Goal: Use online tool/utility: Utilize a website feature to perform a specific function

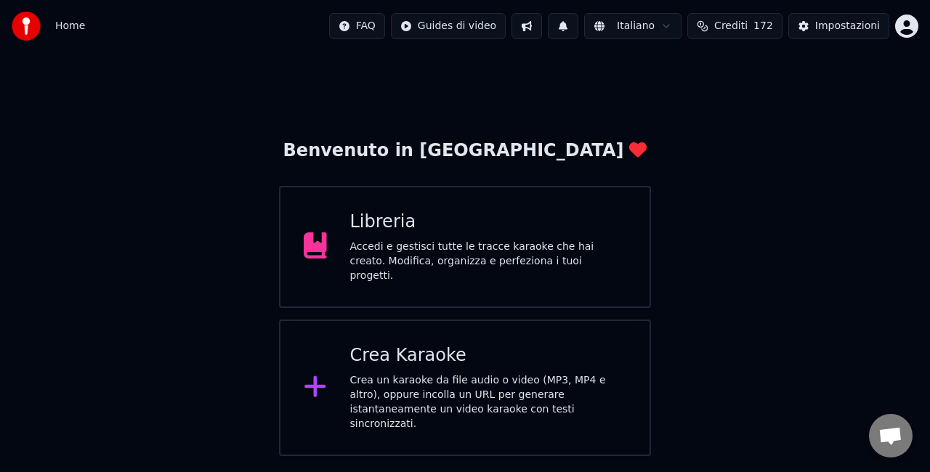
click at [441, 354] on div "Crea Karaoke" at bounding box center [488, 355] width 277 height 23
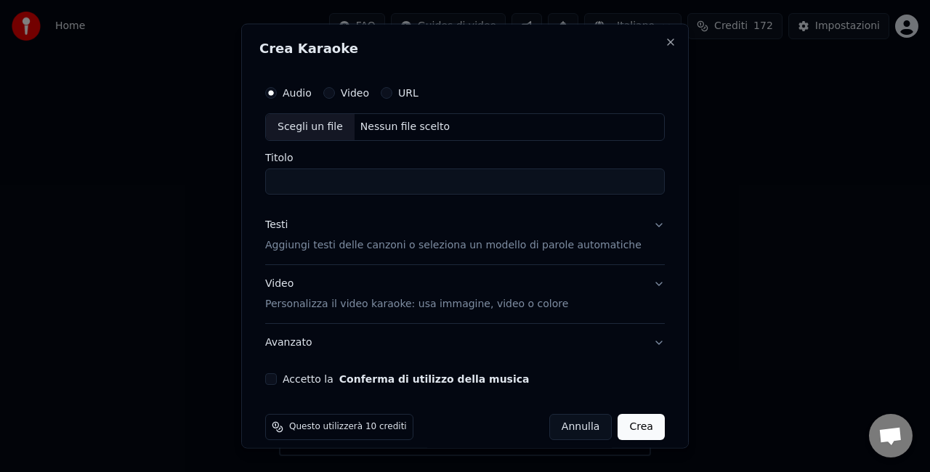
click at [292, 134] on div "Scegli un file" at bounding box center [310, 127] width 89 height 26
type input "**********"
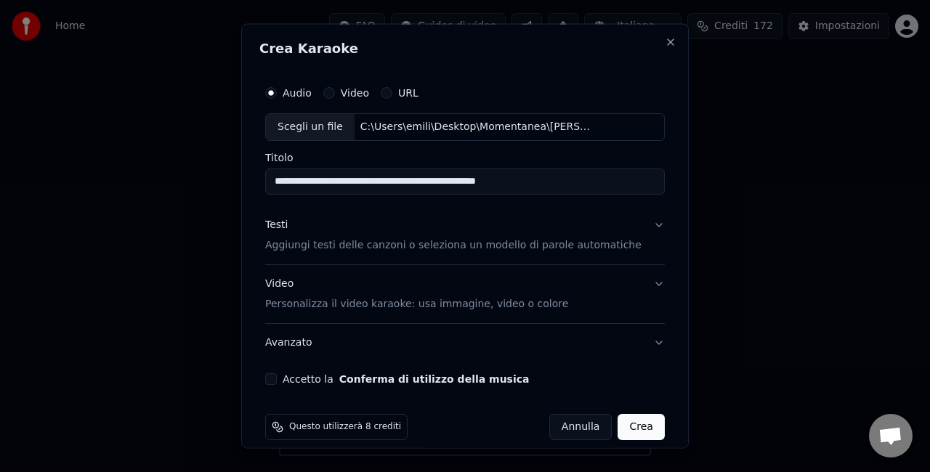
click at [277, 376] on button "Accetto la Conferma di utilizzo della musica" at bounding box center [271, 379] width 12 height 12
click at [633, 285] on button "Video Personalizza il video karaoke: usa immagine, video o colore" at bounding box center [464, 293] width 399 height 58
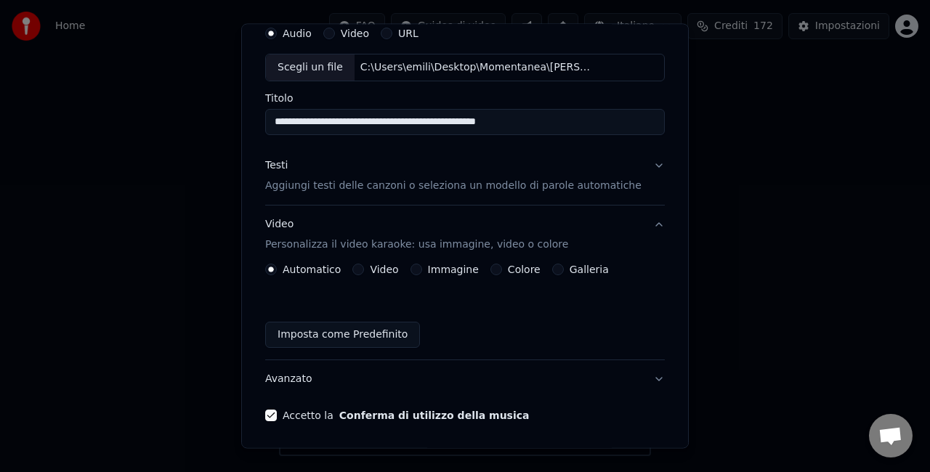
scroll to position [38, 0]
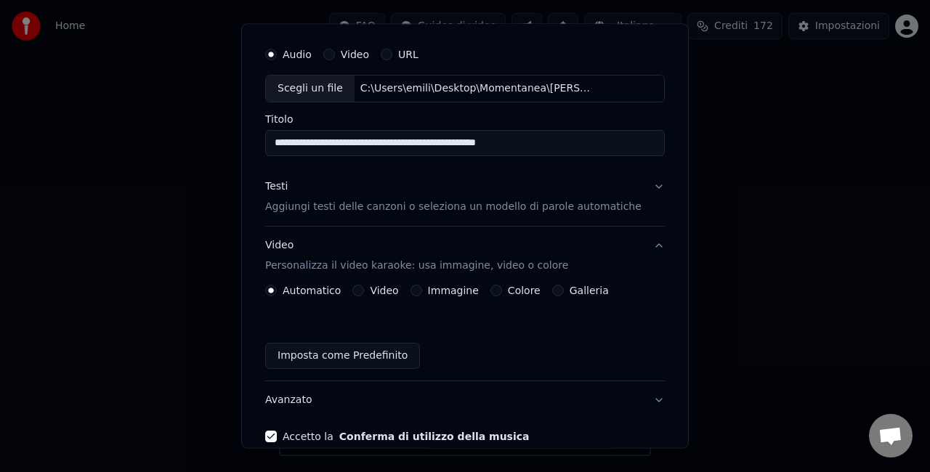
click at [635, 189] on button "Testi Aggiungi testi delle canzoni o seleziona un modello di parole automatiche" at bounding box center [464, 197] width 399 height 58
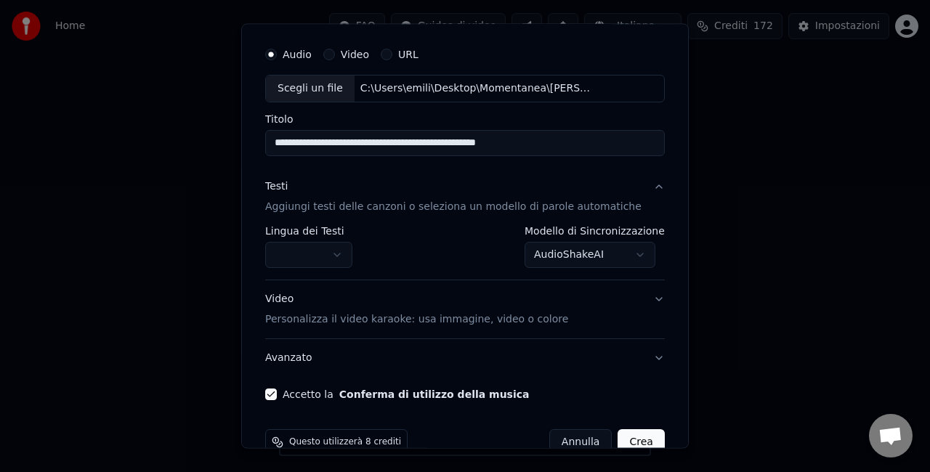
click at [633, 190] on button "Testi Aggiungi testi delle canzoni o seleziona un modello di parole automatiche" at bounding box center [464, 197] width 399 height 58
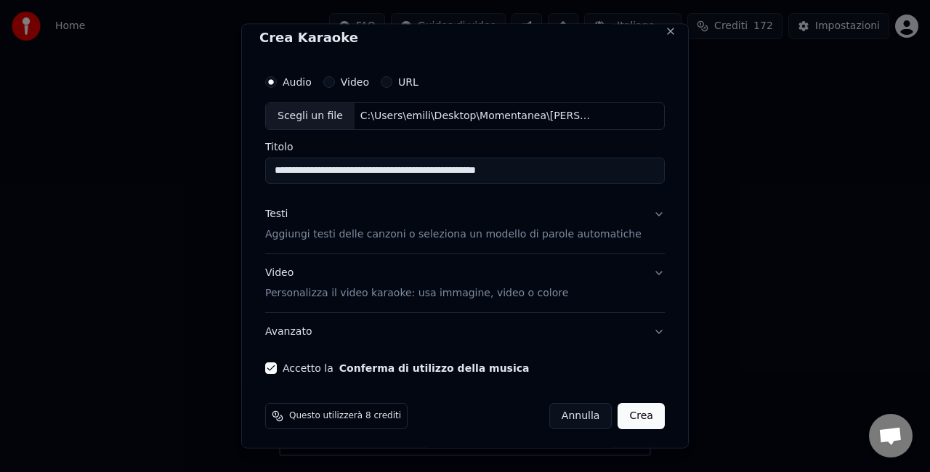
scroll to position [15, 0]
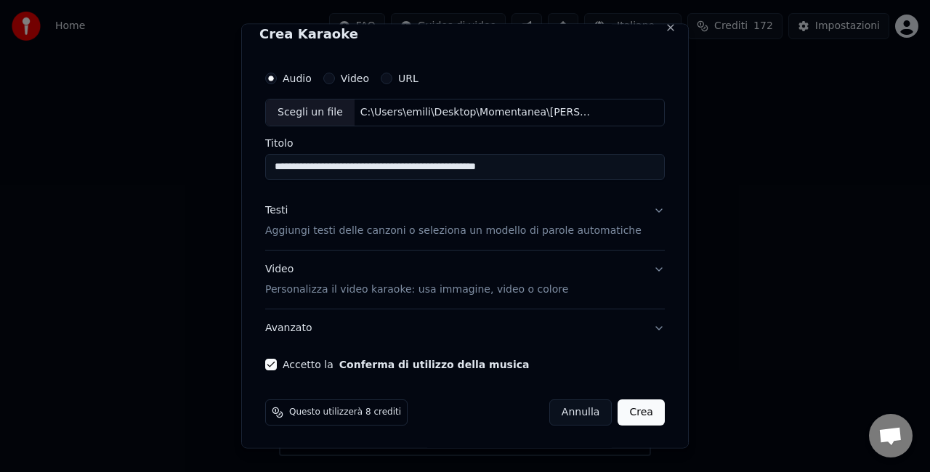
click at [298, 414] on div "Questo utilizzerà 8 crediti" at bounding box center [336, 412] width 142 height 26
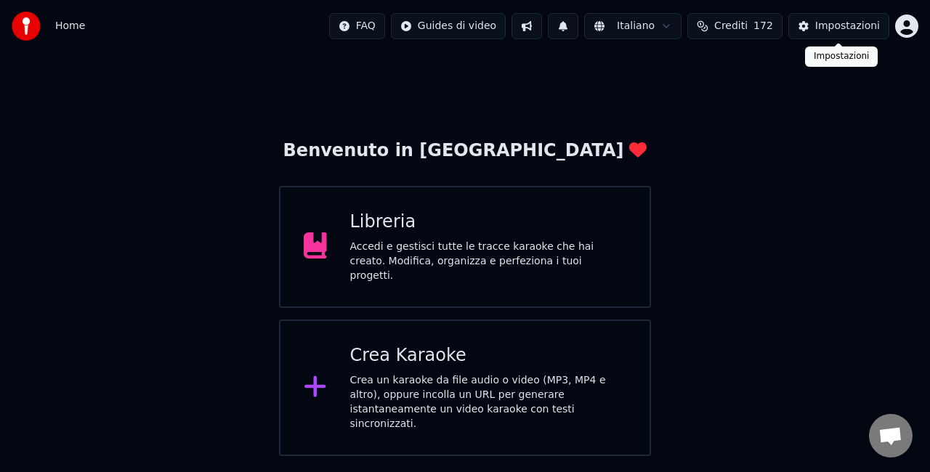
click at [806, 28] on button "Impostazioni" at bounding box center [838, 26] width 101 height 26
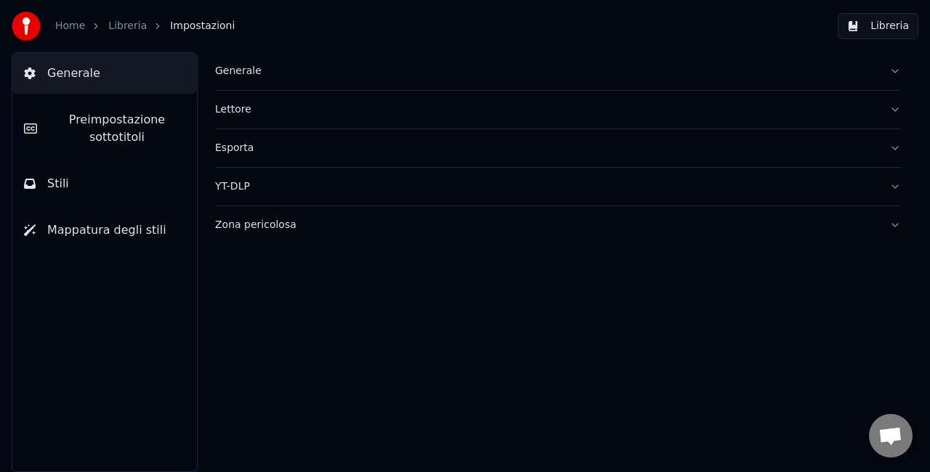
click at [55, 190] on span "Stili" at bounding box center [58, 183] width 22 height 17
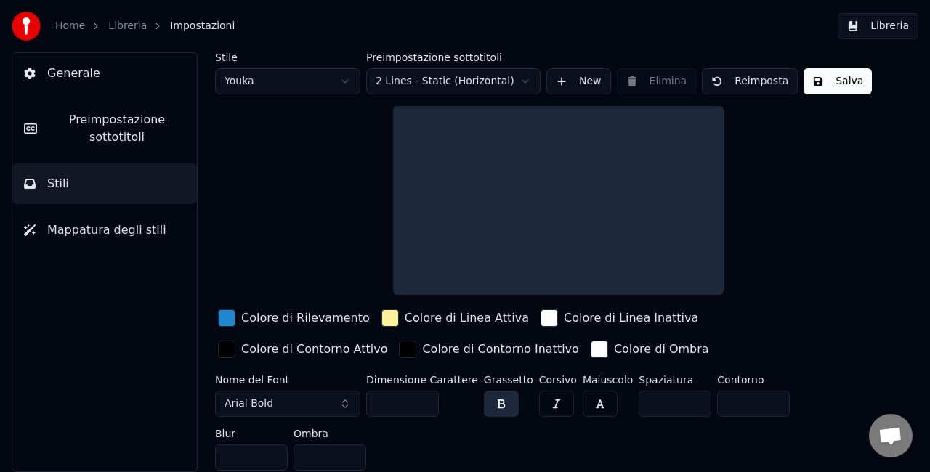
scroll to position [1, 0]
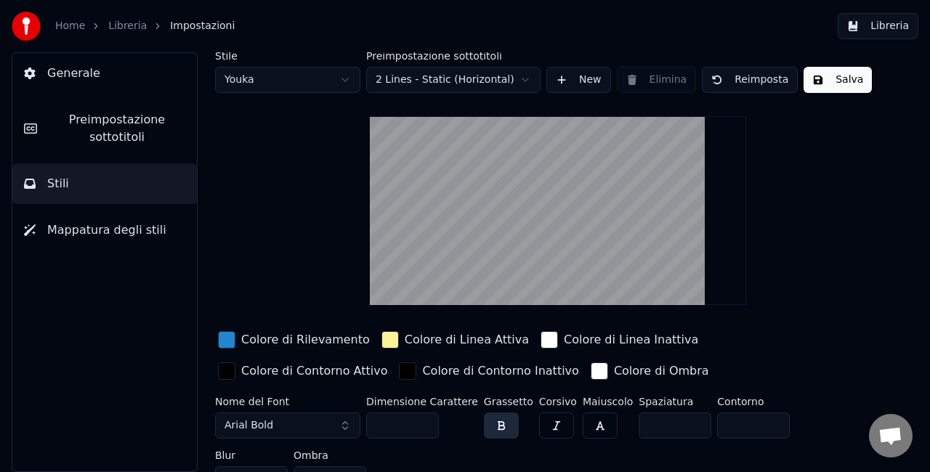
click at [35, 80] on button "Generale" at bounding box center [104, 73] width 184 height 41
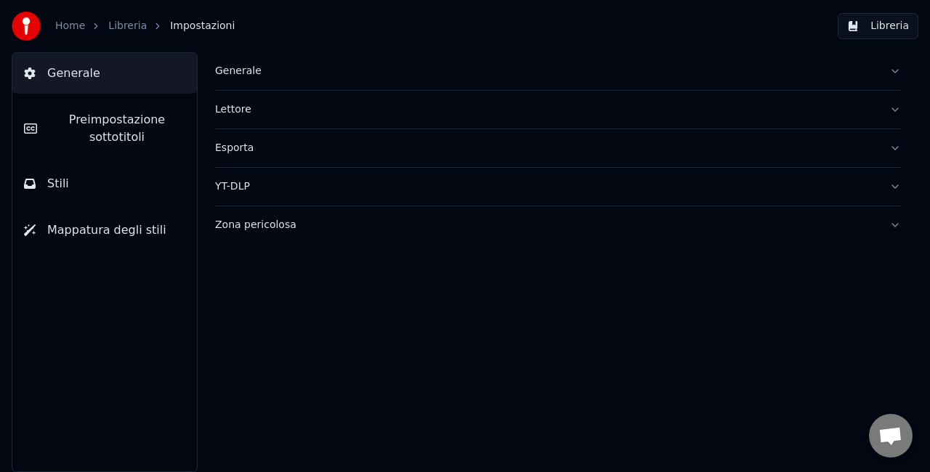
click at [248, 152] on div "Esporta" at bounding box center [546, 148] width 662 height 15
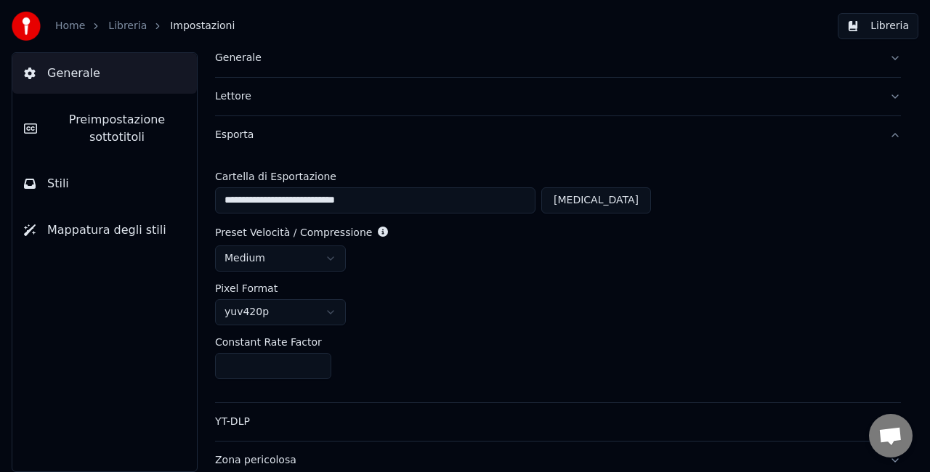
scroll to position [20, 0]
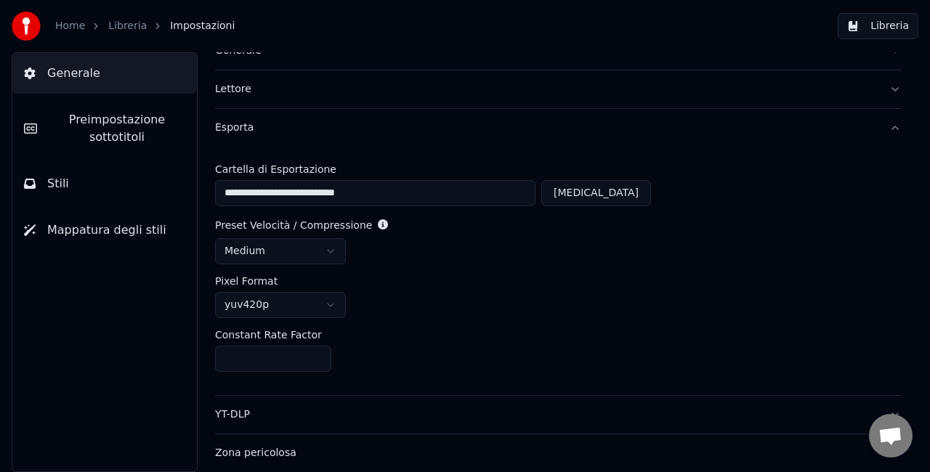
click at [336, 251] on html "**********" at bounding box center [465, 236] width 930 height 472
click at [880, 413] on button "YT-DLP" at bounding box center [558, 415] width 686 height 38
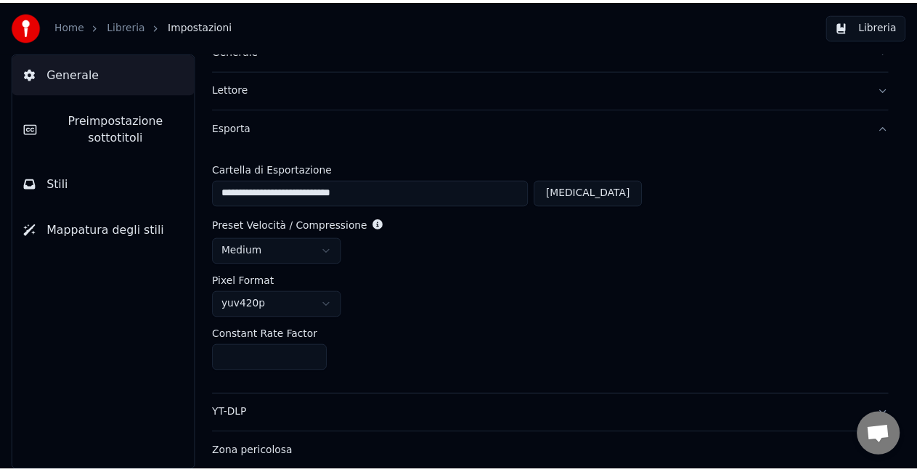
scroll to position [0, 0]
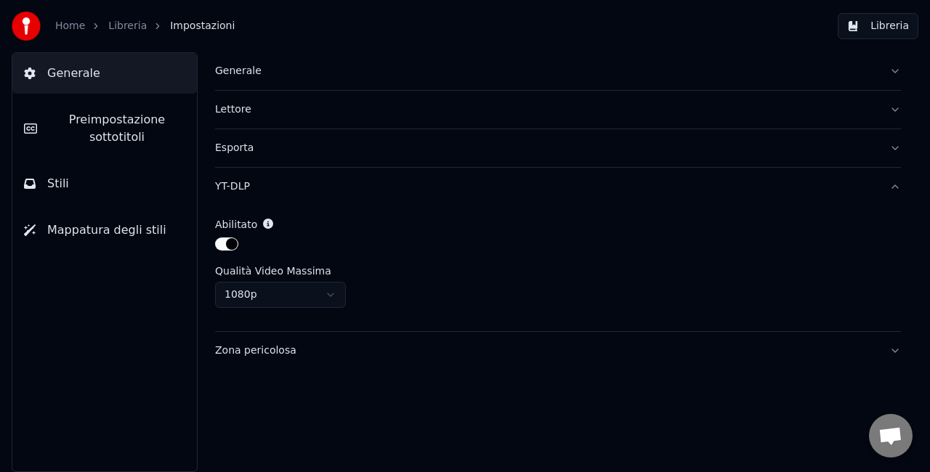
click at [78, 232] on span "Mappatura degli stili" at bounding box center [106, 230] width 119 height 17
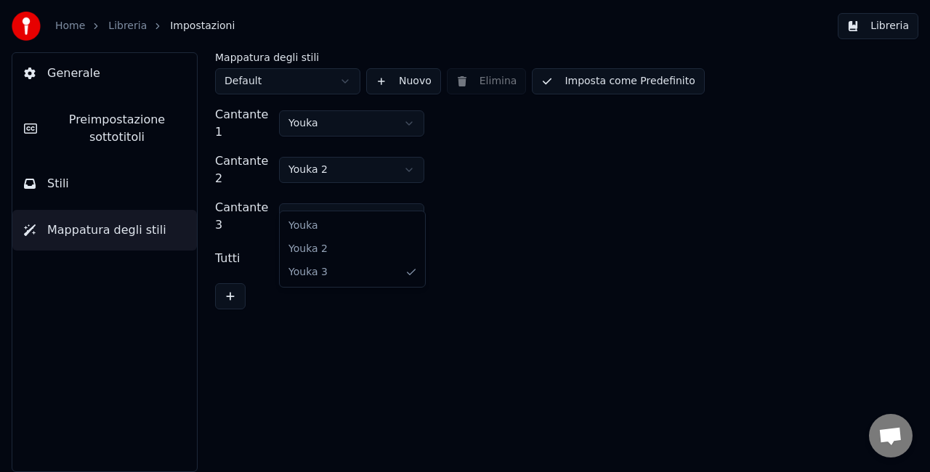
click at [405, 192] on html "Home Libreria Impostazioni Libreria Generale Preimpostazione sottotitoli Stili …" at bounding box center [465, 236] width 930 height 472
click at [340, 83] on html "Home Libreria Impostazioni Libreria Generale Preimpostazione sottotitoli Stili …" at bounding box center [465, 236] width 930 height 472
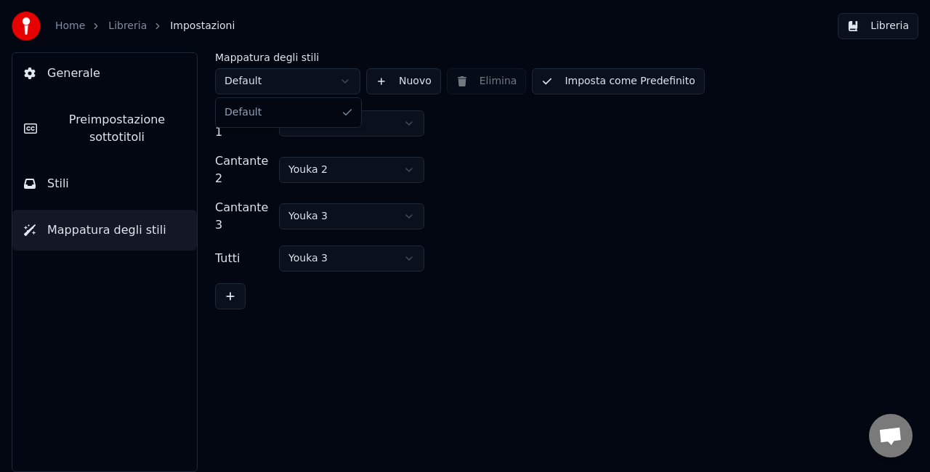
click at [345, 81] on html "Home Libreria Impostazioni Libreria Generale Preimpostazione sottotitoli Stili …" at bounding box center [465, 236] width 930 height 472
click at [411, 231] on html "Home Libreria Impostazioni Libreria Generale Preimpostazione sottotitoli Stili …" at bounding box center [465, 236] width 930 height 472
click at [408, 227] on html "Home Libreria Impostazioni Libreria Generale Preimpostazione sottotitoli Stili …" at bounding box center [465, 236] width 930 height 472
click at [119, 26] on link "Libreria" at bounding box center [127, 26] width 38 height 15
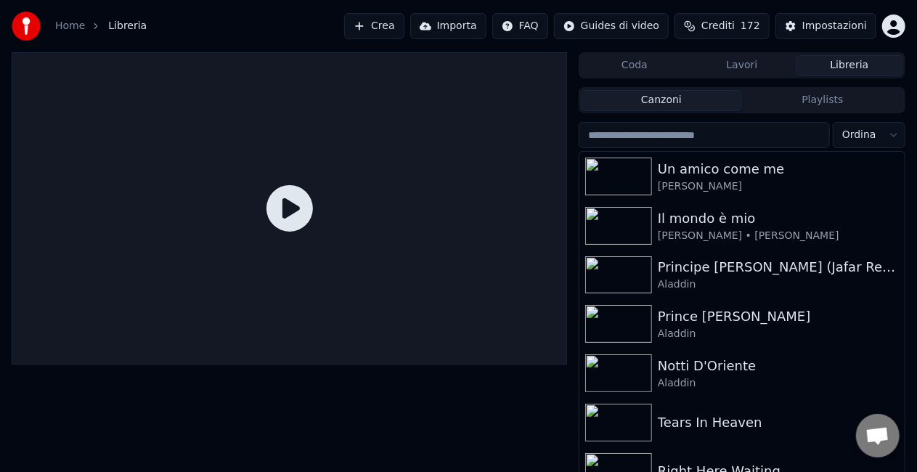
click at [71, 28] on link "Home" at bounding box center [70, 26] width 30 height 15
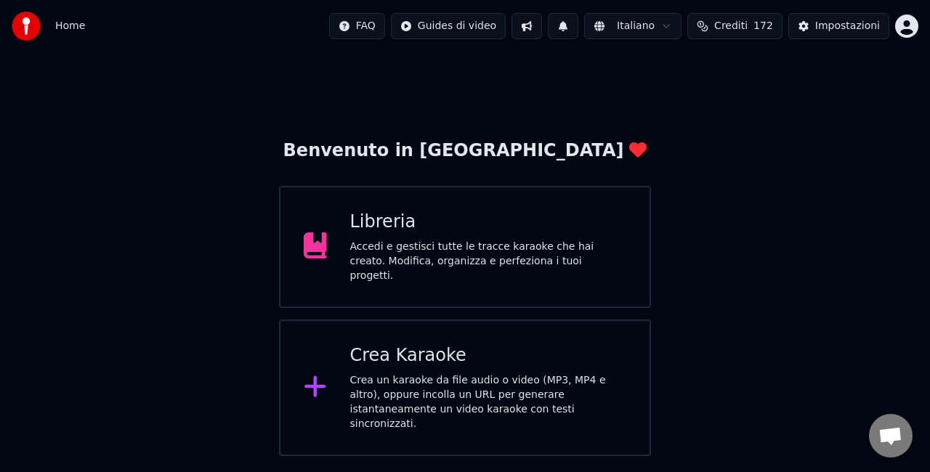
click at [399, 353] on div "Crea Karaoke" at bounding box center [488, 355] width 277 height 23
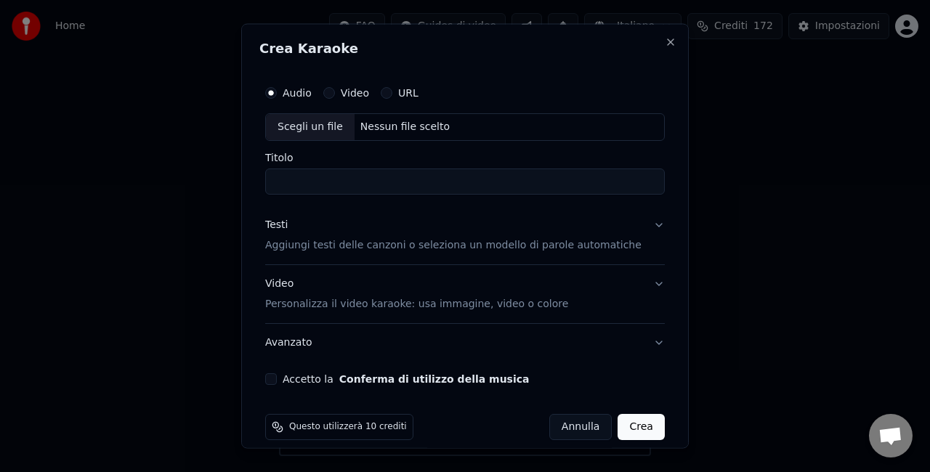
click at [304, 131] on div "Scegli un file" at bounding box center [310, 127] width 89 height 26
type input "**********"
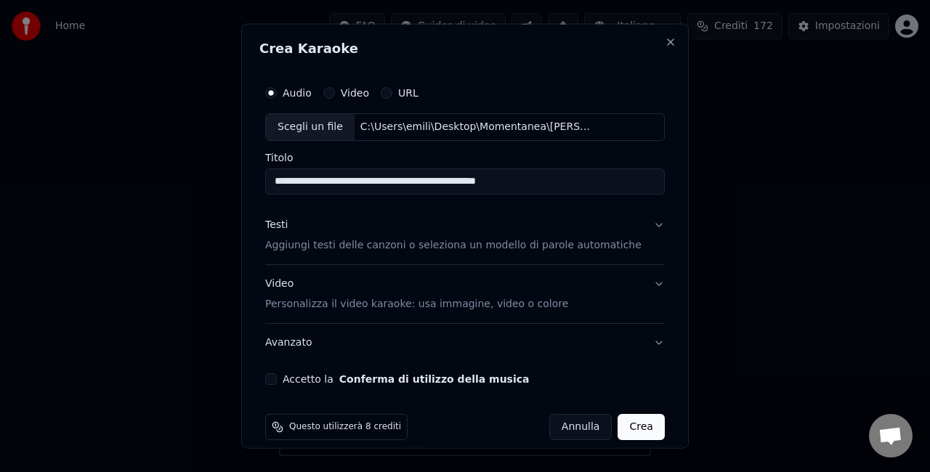
click at [277, 380] on button "Accetto la Conferma di utilizzo della musica" at bounding box center [271, 379] width 12 height 12
click at [618, 427] on button "Crea" at bounding box center [641, 426] width 46 height 26
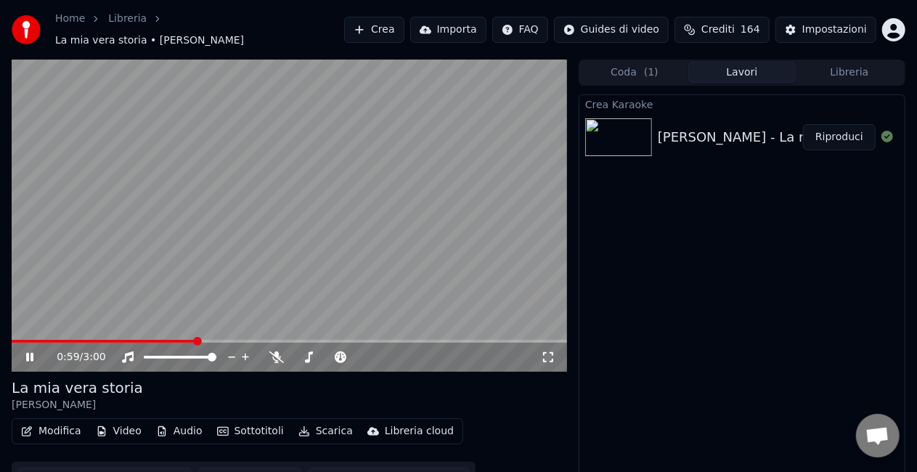
click at [32, 353] on icon at bounding box center [29, 357] width 7 height 9
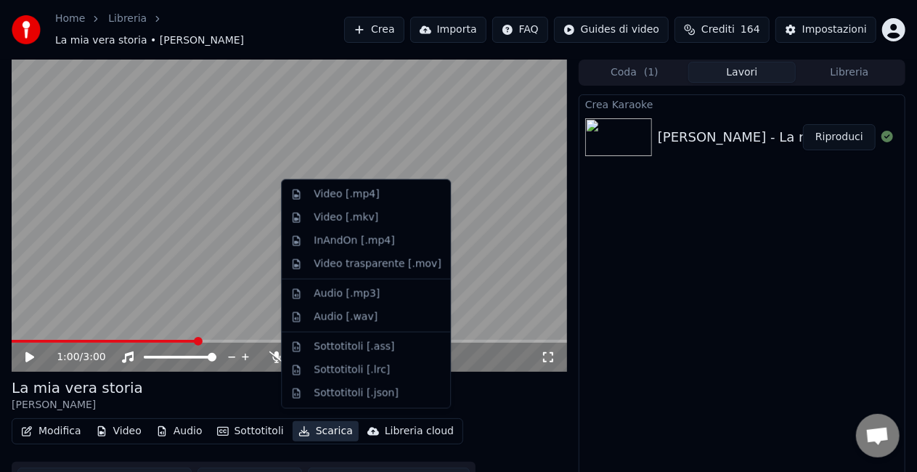
click at [314, 425] on button "Scarica" at bounding box center [326, 431] width 66 height 20
click at [325, 298] on div "Audio [.mp3]" at bounding box center [347, 294] width 66 height 15
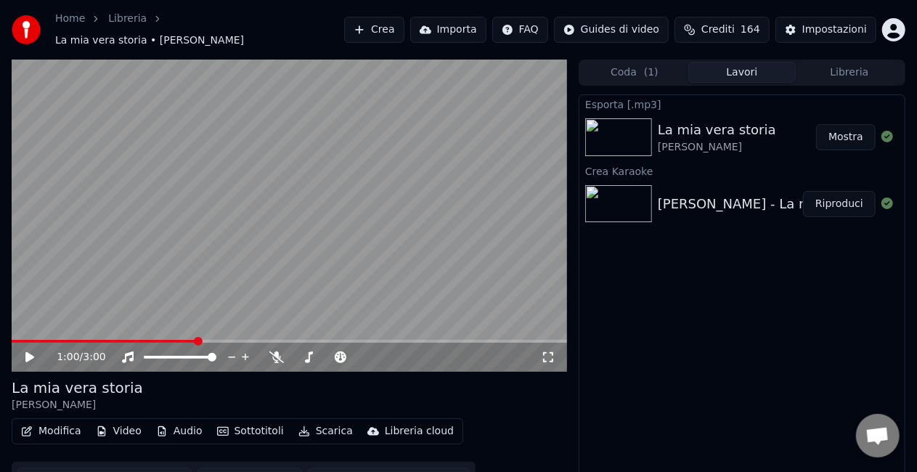
click at [842, 135] on button "Mostra" at bounding box center [846, 137] width 60 height 26
